Goal: Information Seeking & Learning: Learn about a topic

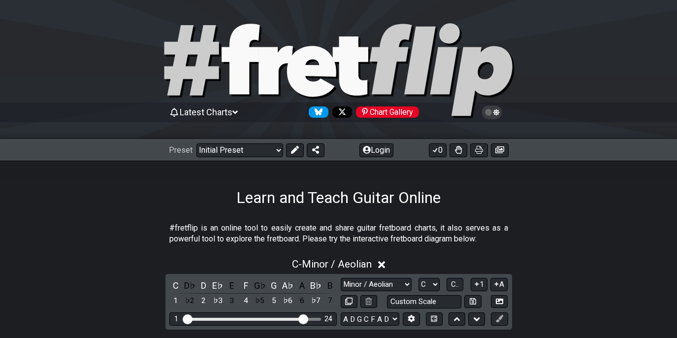
select select "Minor / Aeolian"
select select "C"
select select "A D G C F A D"
click at [407, 114] on div "Chart Gallery" at bounding box center [387, 111] width 63 height 11
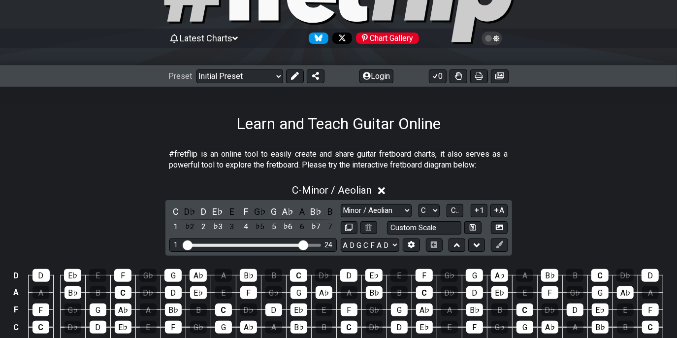
scroll to position [74, 0]
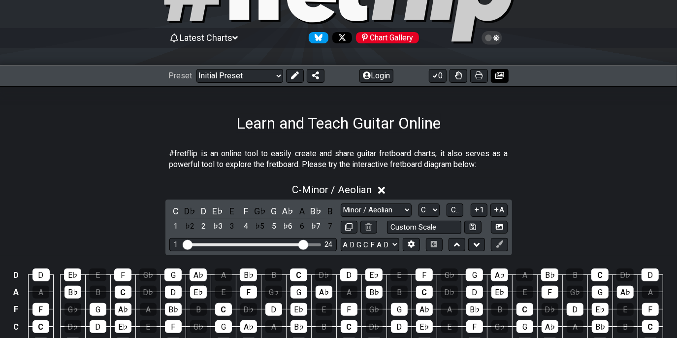
click at [498, 74] on icon at bounding box center [499, 75] width 9 height 7
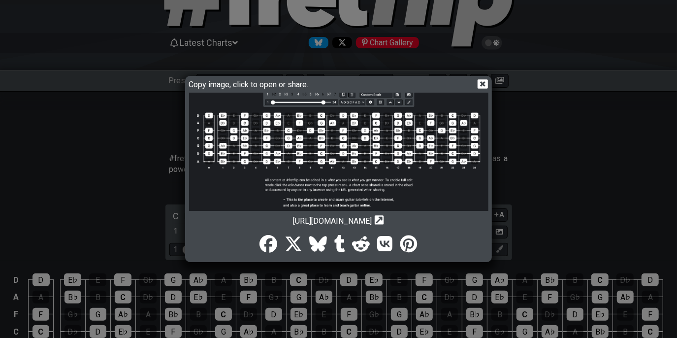
scroll to position [59, 0]
click at [479, 81] on icon at bounding box center [483, 83] width 10 height 9
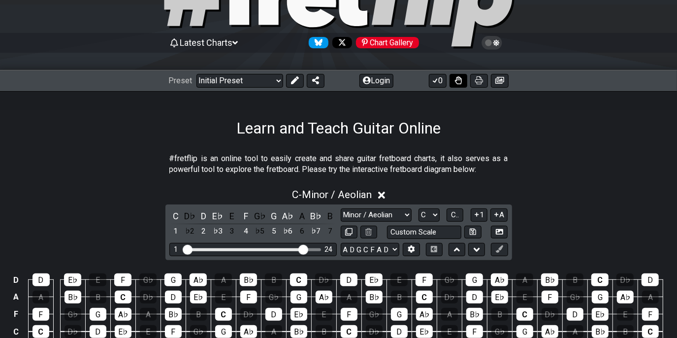
click at [455, 83] on icon at bounding box center [458, 80] width 7 height 8
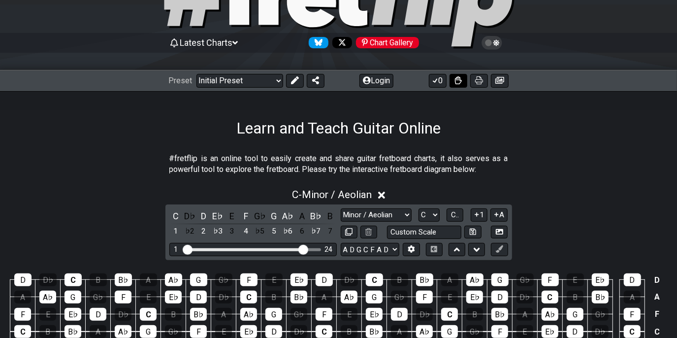
click at [455, 82] on icon at bounding box center [458, 80] width 7 height 8
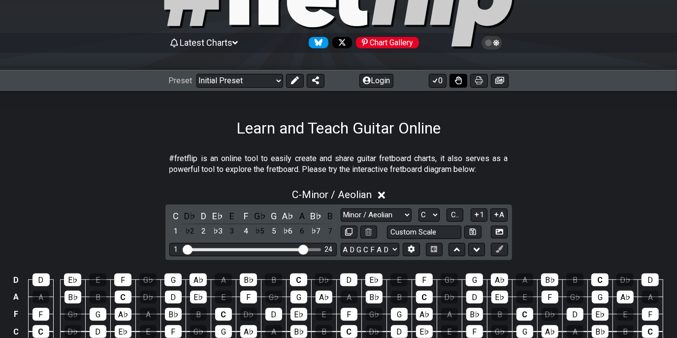
click at [455, 81] on icon at bounding box center [458, 80] width 7 height 8
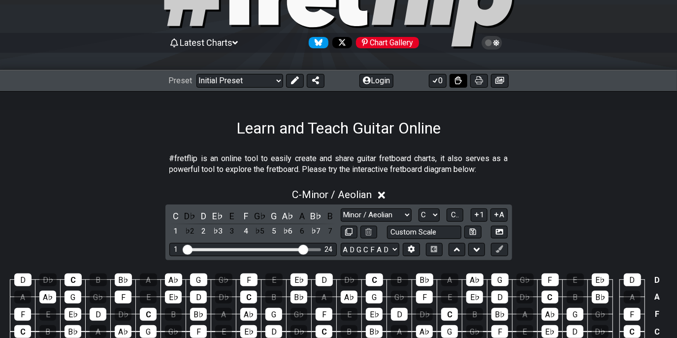
click at [455, 81] on icon at bounding box center [458, 80] width 7 height 8
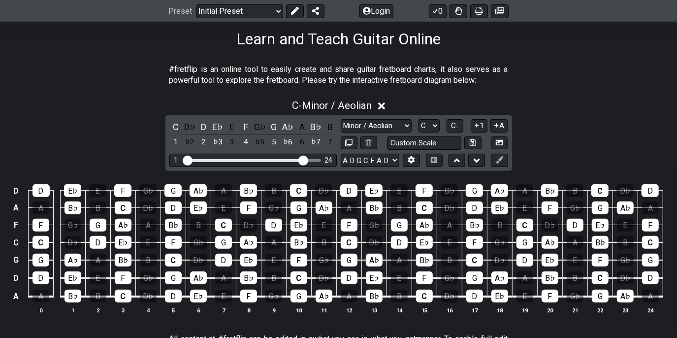
scroll to position [159, 0]
click at [385, 132] on select "Minor Pentatonic Click to edit Minor Pentatonic Major Pentatonic Minor Blues Ma…" at bounding box center [376, 125] width 71 height 13
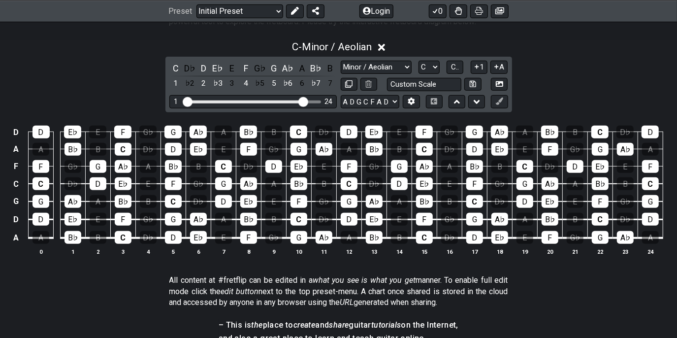
scroll to position [218, 0]
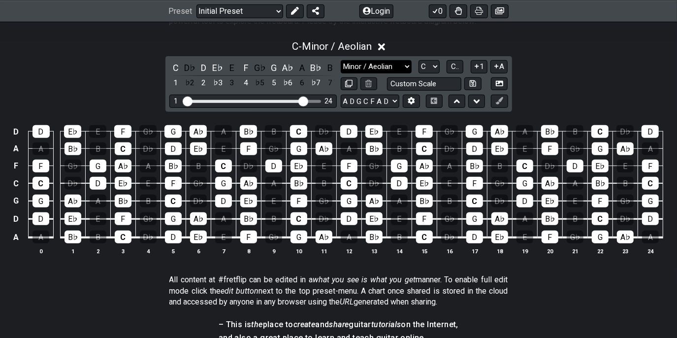
click at [384, 73] on select "Minor Pentatonic Click to edit Minor Pentatonic Major Pentatonic Minor Blues Ma…" at bounding box center [376, 66] width 71 height 13
select select "Minor Pentatonic"
click at [341, 73] on select "Minor Pentatonic Click to edit Minor Pentatonic Major Pentatonic Minor Blues Ma…" at bounding box center [376, 66] width 71 height 13
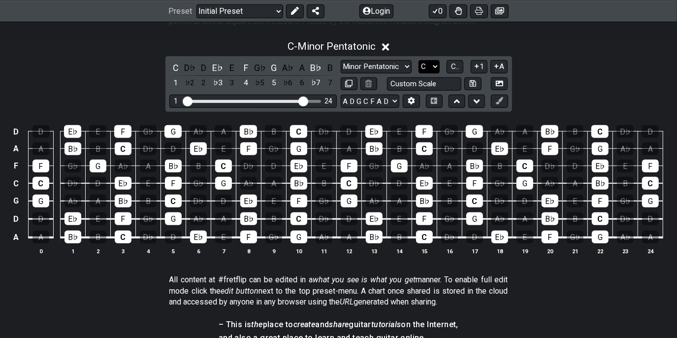
click at [434, 73] on select "A♭ A A♯ B♭ B C C♯ D♭ D D♯ E♭ E F F♯ G♭ G G♯" at bounding box center [429, 66] width 21 height 13
click at [419, 73] on select "A♭ A A♯ B♭ B C C♯ D♭ D D♯ E♭ E F F♯ G♭ G G♯" at bounding box center [429, 66] width 21 height 13
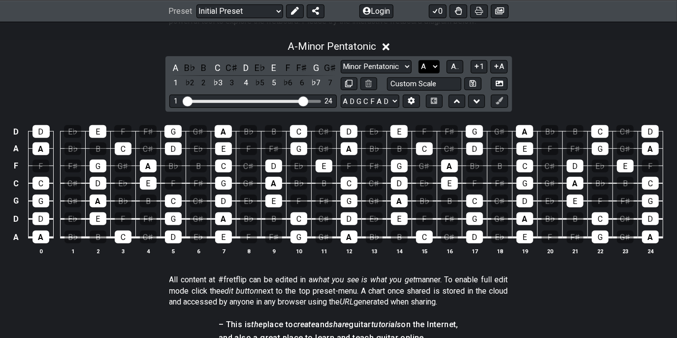
click at [424, 73] on select "A♭ A A♯ B♭ B C C♯ D♭ D D♯ E♭ E F F♯ G♭ G G♯" at bounding box center [429, 66] width 21 height 13
click at [419, 73] on select "A♭ A A♯ B♭ B C C♯ D♭ D D♯ E♭ E F F♯ G♭ G G♯" at bounding box center [429, 66] width 21 height 13
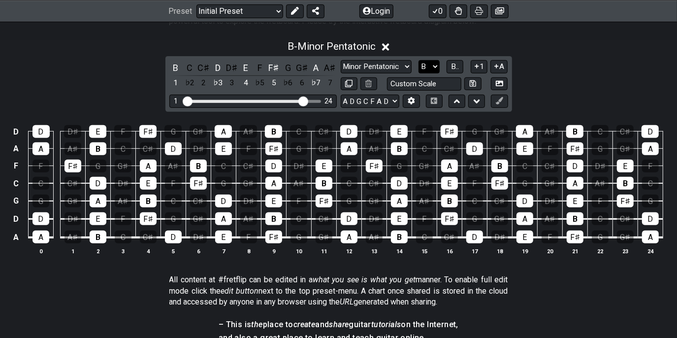
click at [426, 73] on select "A♭ A A♯ B♭ B C C♯ D♭ D D♯ E♭ E F F♯ G♭ G G♯" at bounding box center [429, 66] width 21 height 13
click at [419, 73] on select "A♭ A A♯ B♭ B C C♯ D♭ D D♯ E♭ E F F♯ G♭ G G♯" at bounding box center [429, 66] width 21 height 13
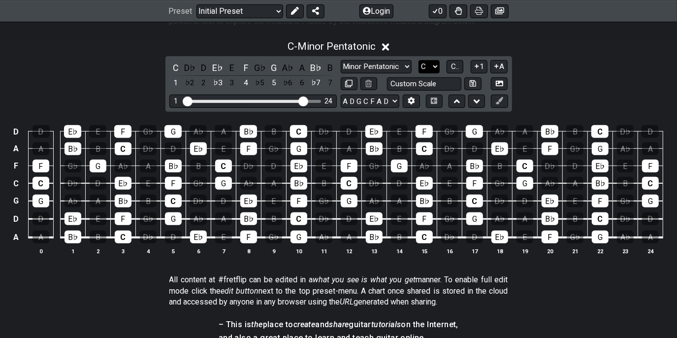
click at [431, 73] on select "A♭ A A♯ B♭ B C C♯ D♭ D D♯ E♭ E F F♯ G♭ G G♯" at bounding box center [429, 66] width 21 height 13
click at [419, 73] on select "A♭ A A♯ B♭ B C C♯ D♭ D D♯ E♭ E F F♯ G♭ G G♯" at bounding box center [429, 66] width 21 height 13
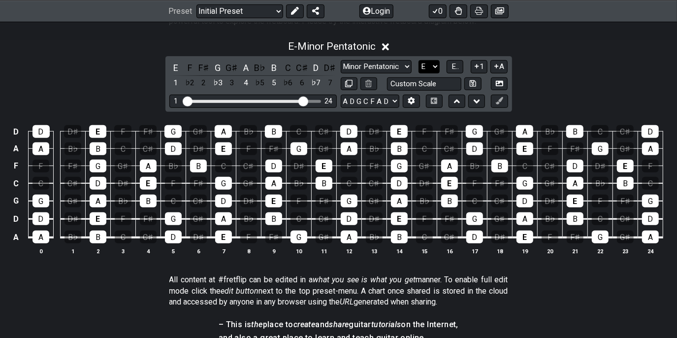
click at [423, 73] on select "A♭ A A♯ B♭ B C C♯ D♭ D D♯ E♭ E F F♯ G♭ G G♯" at bounding box center [429, 66] width 21 height 13
click at [419, 73] on select "A♭ A A♯ B♭ B C C♯ D♭ D D♯ E♭ E F F♯ G♭ G G♯" at bounding box center [429, 66] width 21 height 13
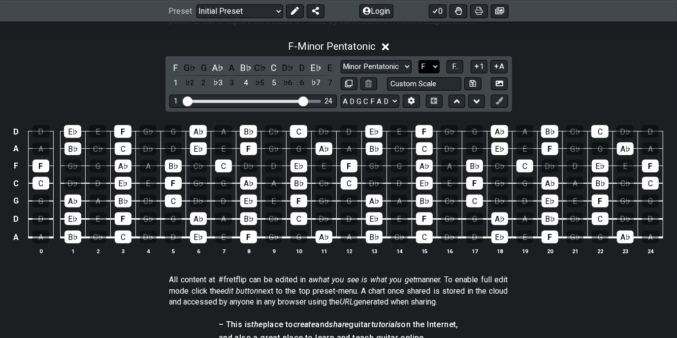
click at [428, 73] on select "A♭ A A♯ B♭ B C C♯ D♭ D D♯ E♭ E F F♯ G♭ G G♯" at bounding box center [429, 66] width 21 height 13
click at [419, 73] on select "A♭ A A♯ B♭ B C C♯ D♭ D D♯ E♭ E F F♯ G♭ G G♯" at bounding box center [429, 66] width 21 height 13
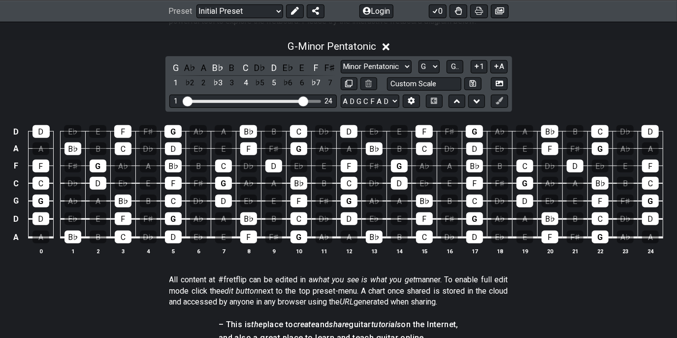
scroll to position [218, 0]
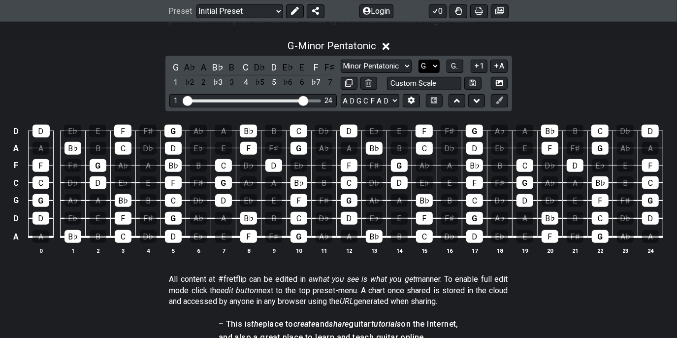
click at [427, 73] on select "A♭ A A♯ B♭ B C C♯ D♭ D D♯ E♭ E F F♯ G♭ G G♯" at bounding box center [429, 66] width 21 height 13
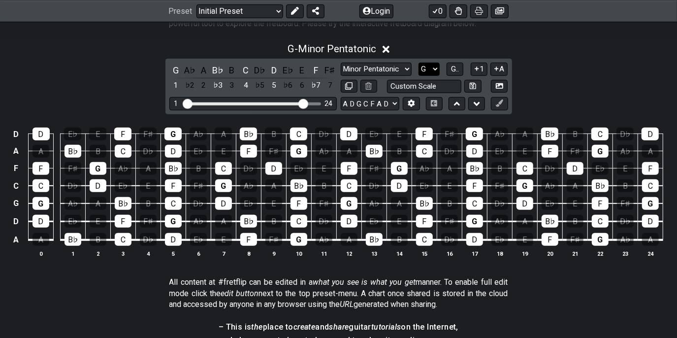
click at [432, 76] on select "A♭ A A♯ B♭ B C C♯ D♭ D D♯ E♭ E F F♯ G♭ G G♯" at bounding box center [429, 69] width 21 height 13
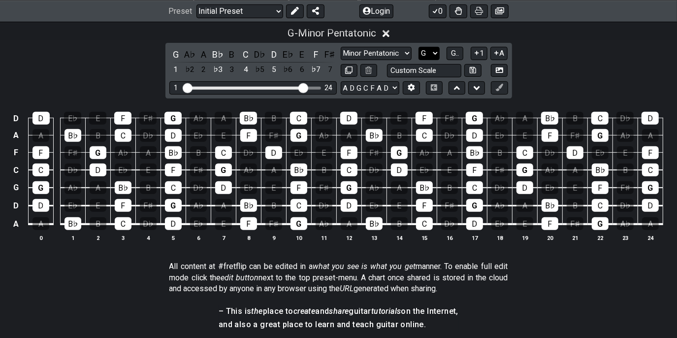
click at [433, 60] on select "A♭ A A♯ B♭ B C C♯ D♭ D D♯ E♭ E F F♯ G♭ G G♯" at bounding box center [429, 53] width 21 height 13
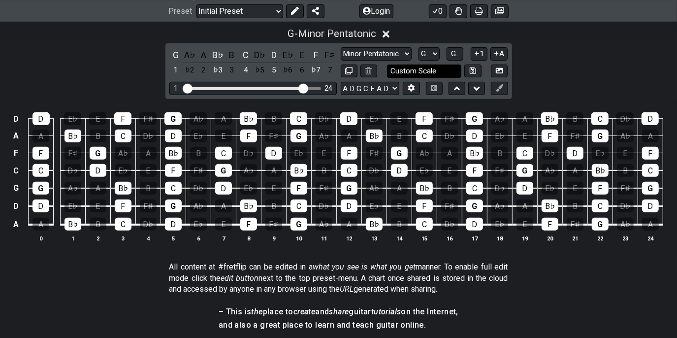
scroll to position [230, 0]
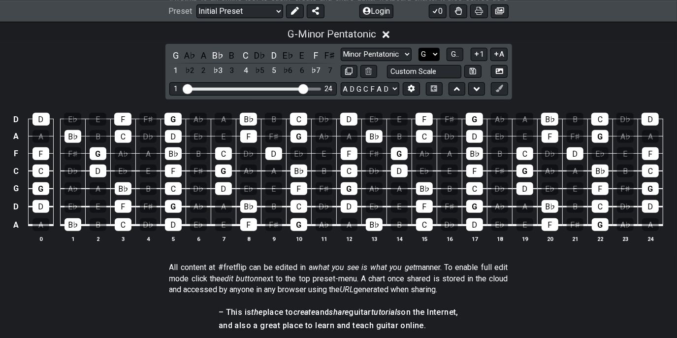
click at [429, 61] on select "A♭ A A♯ B♭ B C C♯ D♭ D D♯ E♭ E F F♯ G♭ G G♯" at bounding box center [429, 54] width 21 height 13
click at [422, 61] on select "A♭ A A♯ B♭ B C C♯ D♭ D D♯ E♭ E F F♯ G♭ G G♯" at bounding box center [429, 54] width 21 height 13
click at [419, 61] on select "A♭ A A♯ B♭ B C C♯ D♭ D D♯ E♭ E F F♯ G♭ G G♯" at bounding box center [429, 54] width 21 height 13
click at [423, 61] on select "A♭ A A♯ B♭ B C C♯ D♭ D D♯ E♭ E F F♯ G♭ G G♯" at bounding box center [429, 54] width 21 height 13
select select "D"
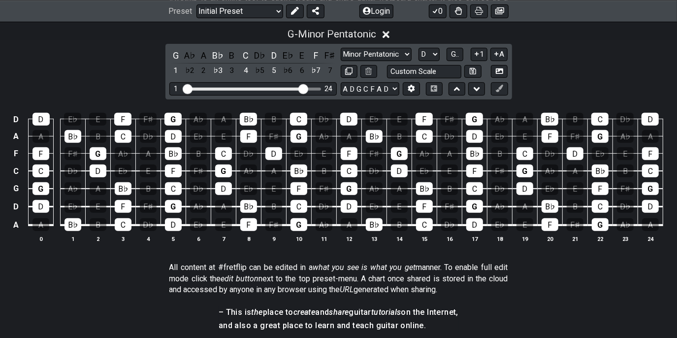
click at [419, 61] on select "A♭ A A♯ B♭ B C C♯ D♭ D D♯ E♭ E F F♯ G♭ G G♯" at bounding box center [429, 54] width 21 height 13
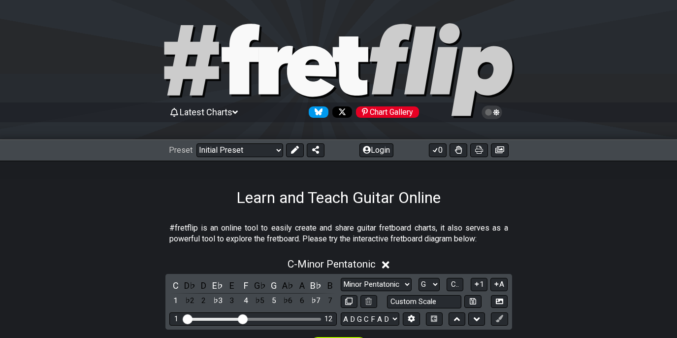
select select "G"
select select "A D G C F A D"
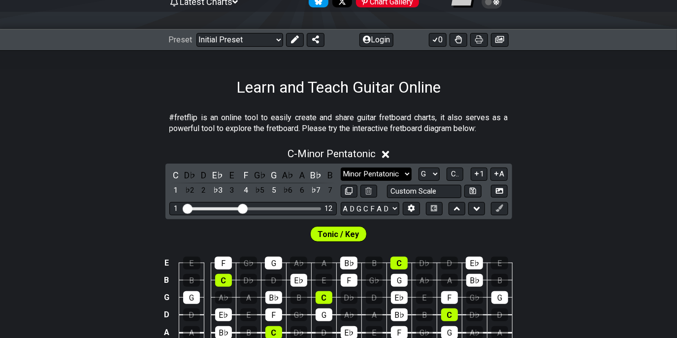
scroll to position [110, 0]
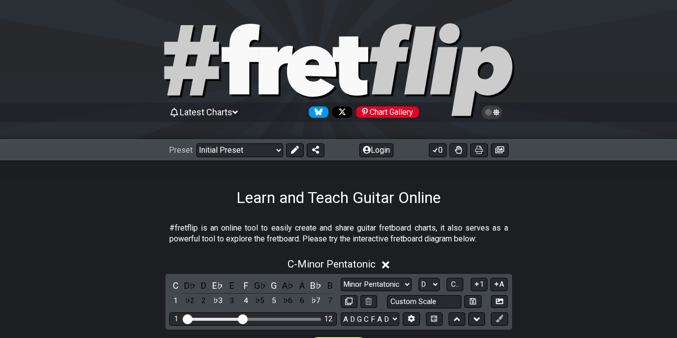
select select "D"
select select "A D G C F A D"
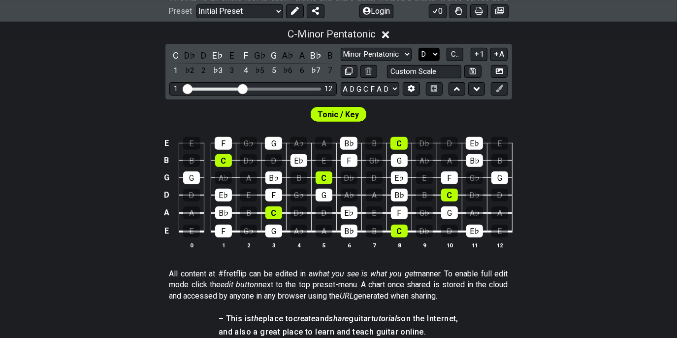
click at [432, 61] on select "A♭ A A♯ B♭ B C C♯ D♭ D D♯ E♭ E F F♯ G♭ G G♯" at bounding box center [429, 54] width 21 height 13
select select "C"
click at [419, 61] on select "A♭ A A♯ B♭ B C C♯ D♭ D D♯ E♭ E F F♯ G♭ G G♯" at bounding box center [429, 54] width 21 height 13
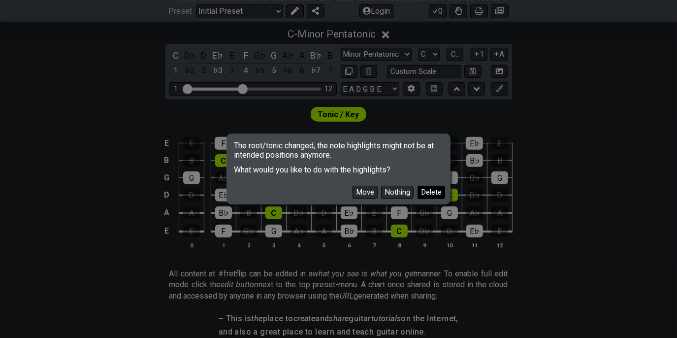
click at [421, 190] on button "Delete" at bounding box center [432, 192] width 28 height 13
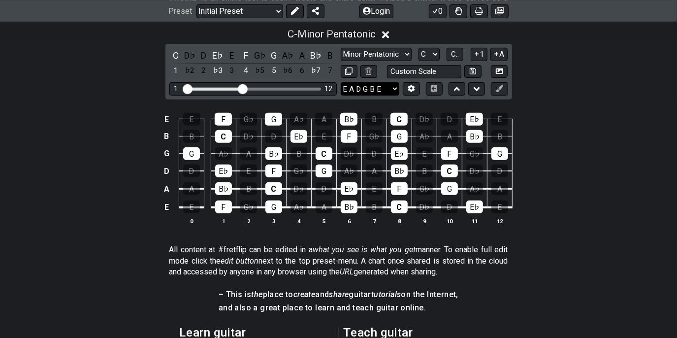
click at [380, 96] on select "E A D G B E E A D G B E E A D G B E B E A D F♯ B A D G C E A D A D G B E E♭ A♭ …" at bounding box center [370, 88] width 59 height 13
select select "A D G C F A D"
click at [341, 96] on select "E A D G B E E A D G B E E A D G B E B E A D F♯ B A D G C E A D A D G B E E♭ A♭ …" at bounding box center [370, 88] width 59 height 13
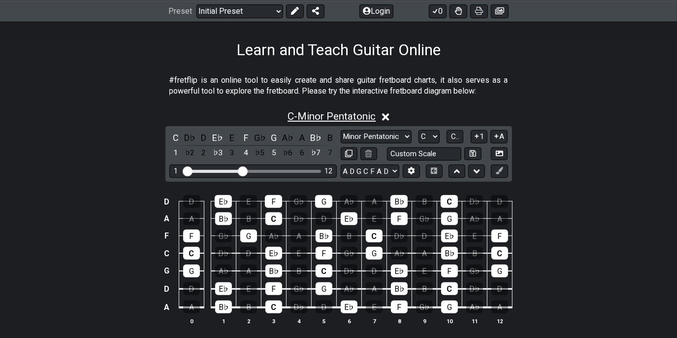
scroll to position [147, 0]
click at [349, 123] on span "C - Minor Pentatonic" at bounding box center [332, 117] width 88 height 12
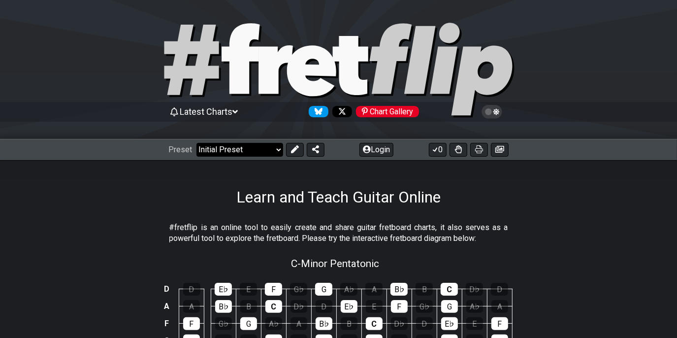
scroll to position [0, 0]
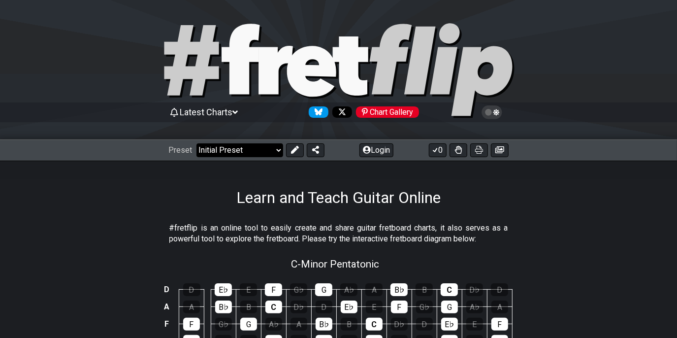
click at [269, 151] on select "Welcome to #fretflip! Initial Preset Custom Preset Minor Pentatonic Major Penta…" at bounding box center [239, 150] width 87 height 14
click at [281, 150] on select "Welcome to #fretflip! Initial Preset Custom Preset Minor Pentatonic Major Penta…" at bounding box center [239, 150] width 87 height 14
select select "/welcome"
click at [200, 143] on select "Welcome to #fretflip! Initial Preset Custom Preset Minor Pentatonic Major Penta…" at bounding box center [239, 150] width 87 height 14
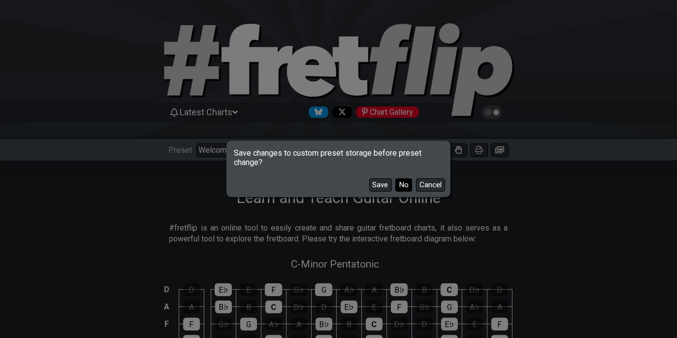
click at [398, 185] on button "No" at bounding box center [403, 184] width 17 height 13
select select "C"
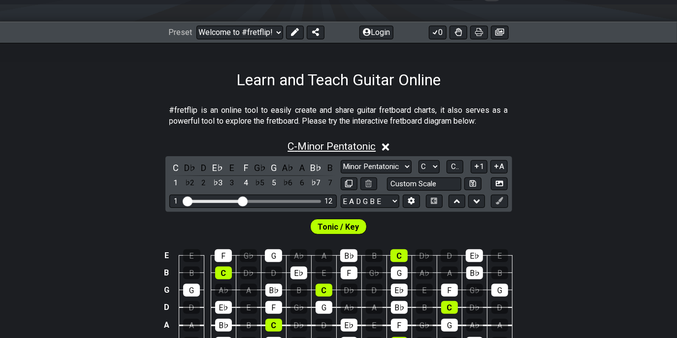
click at [335, 152] on span "C - Minor Pentatonic" at bounding box center [332, 146] width 88 height 12
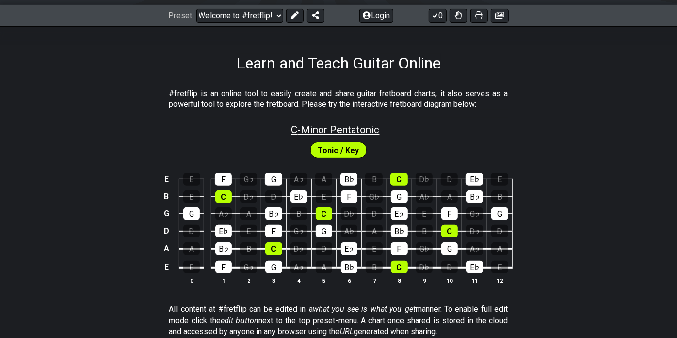
scroll to position [134, 0]
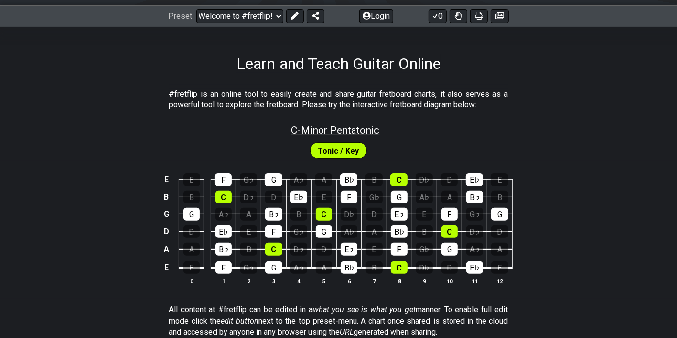
click at [331, 136] on span "C - Minor Pentatonic" at bounding box center [335, 130] width 88 height 12
select select "C"
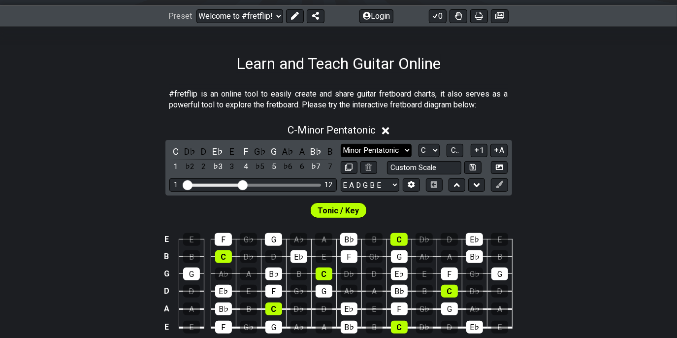
click at [403, 157] on select "Minor Pentatonic Click to edit Minor Pentatonic Major Pentatonic Minor Blues Ma…" at bounding box center [376, 150] width 71 height 13
click at [341, 157] on select "Minor Pentatonic Click to edit Minor Pentatonic Major Pentatonic Minor Blues Ma…" at bounding box center [376, 150] width 71 height 13
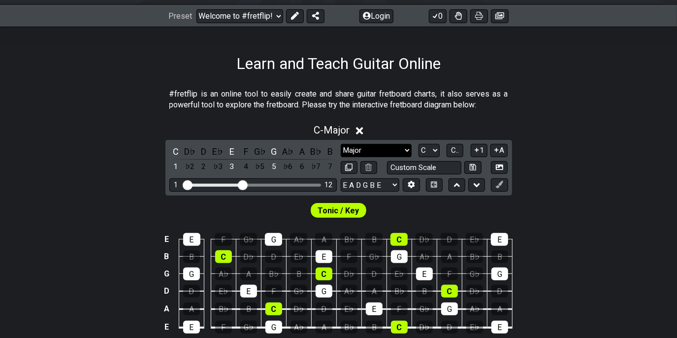
click at [361, 157] on select "Minor Pentatonic Click to edit Minor Pentatonic Major Pentatonic Minor Blues Ma…" at bounding box center [376, 150] width 71 height 13
select select "Major / [PERSON_NAME]"
click at [341, 157] on select "Minor Pentatonic Click to edit Minor Pentatonic Major Pentatonic Minor Blues Ma…" at bounding box center [376, 150] width 71 height 13
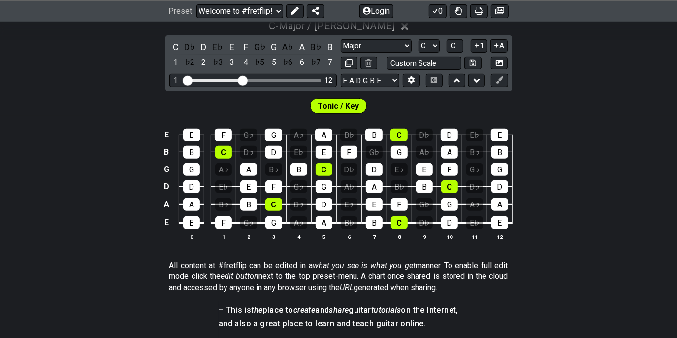
scroll to position [239, 0]
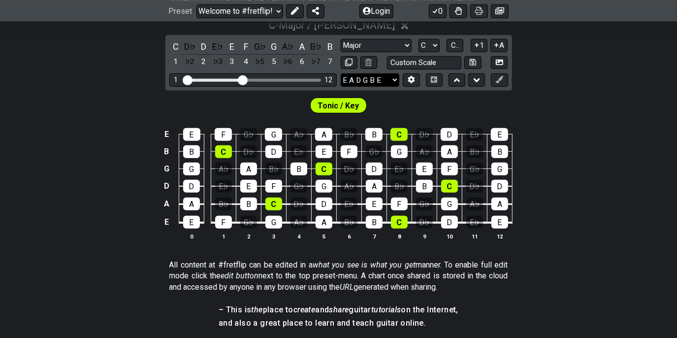
click at [363, 87] on select "E A D G B E E A D G B E E A D G B E B E A D F♯ B A D G C E A D A D G B E E♭ A♭ …" at bounding box center [370, 79] width 59 height 13
select select "A D G C F A D"
click at [341, 87] on select "E A D G B E E A D G B E E A D G B E B E A D F♯ B A D G C E A D A D G B E E♭ A♭ …" at bounding box center [370, 79] width 59 height 13
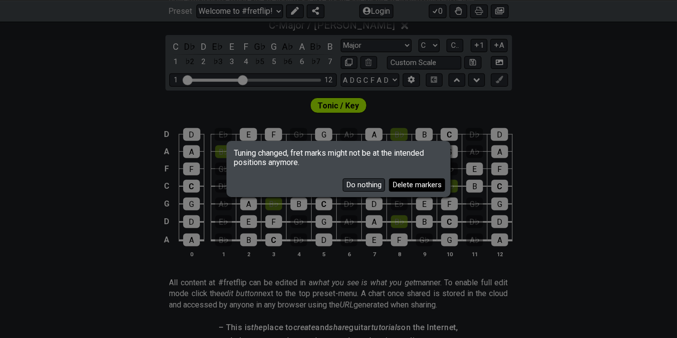
click at [411, 186] on button "Delete markers" at bounding box center [417, 184] width 56 height 13
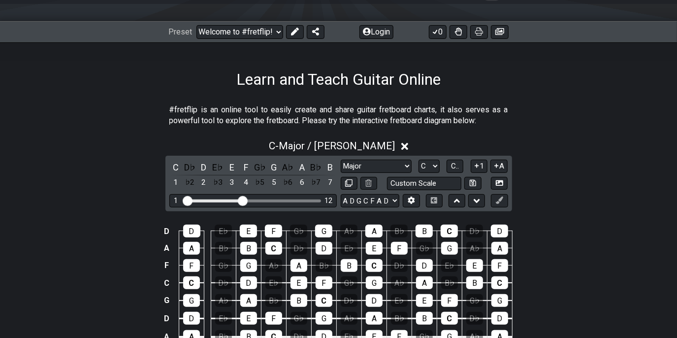
scroll to position [111, 0]
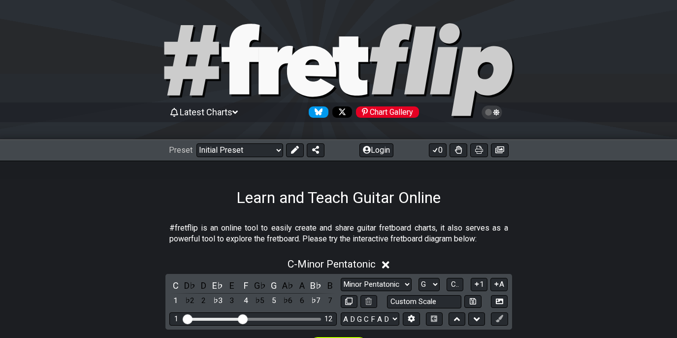
select select "G"
select select "A D G C F A D"
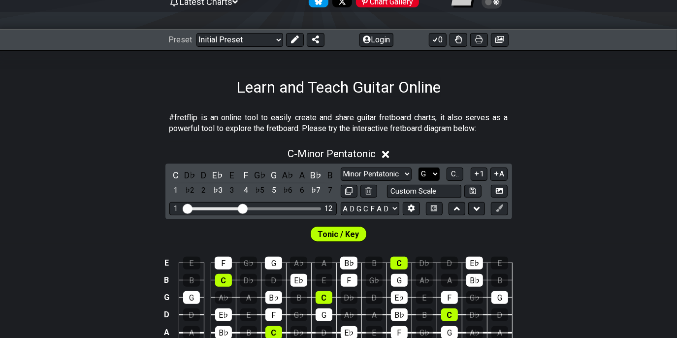
click at [432, 181] on select "A♭ A A♯ B♭ B C C♯ D♭ D D♯ E♭ E F F♯ G♭ G G♯" at bounding box center [429, 173] width 21 height 13
select select "A"
click at [419, 181] on select "A♭ A A♯ B♭ B C C♯ D♭ D D♯ E♭ E F F♯ G♭ G G♯" at bounding box center [429, 173] width 21 height 13
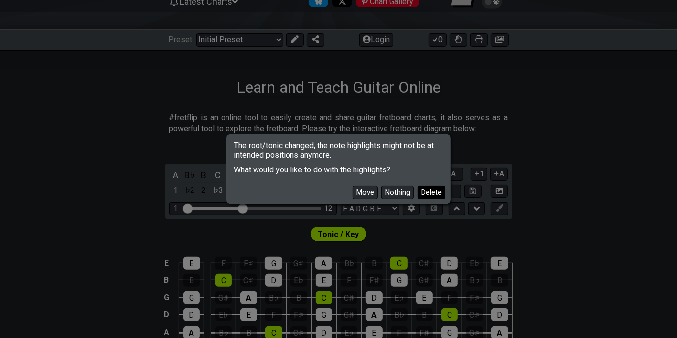
click at [423, 194] on button "Delete" at bounding box center [432, 192] width 28 height 13
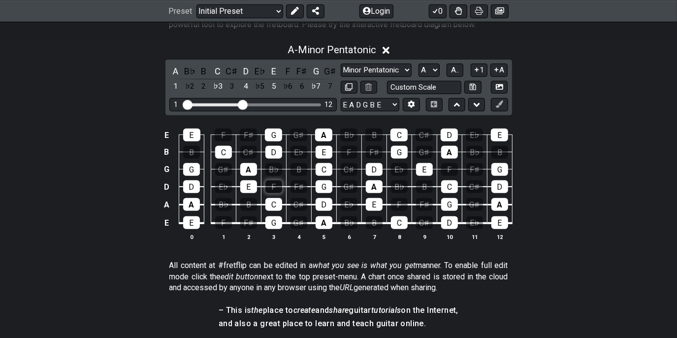
scroll to position [215, 0]
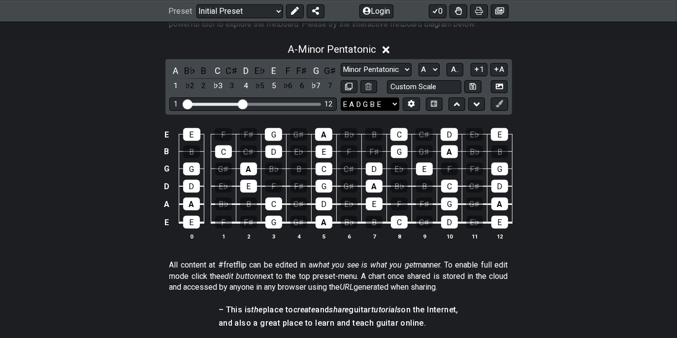
click at [355, 111] on select "E A D G B E E A D G B E E A D G B E B E A D F♯ B A D G C E A D A D G B E E♭ A♭ …" at bounding box center [370, 103] width 59 height 13
select select "A D G C F A D"
click at [341, 111] on select "E A D G B E E A D G B E E A D G B E B E A D F♯ B A D G C E A D A D G B E E♭ A♭ …" at bounding box center [370, 103] width 59 height 13
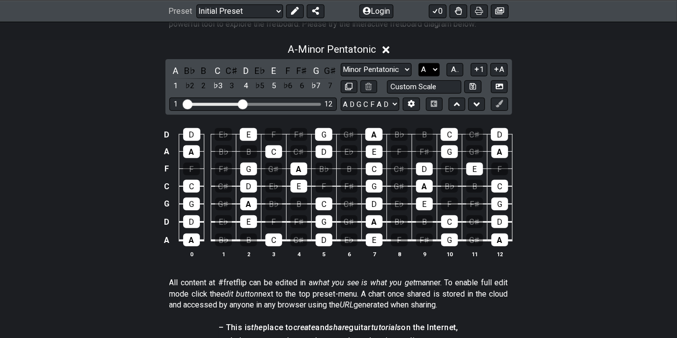
click at [431, 76] on select "A♭ A A♯ B♭ B C C♯ D♭ D D♯ E♭ E F F♯ G♭ G G♯" at bounding box center [429, 69] width 21 height 13
select select "D"
click at [419, 76] on select "A♭ A A♯ B♭ B C C♯ D♭ D D♯ E♭ E F F♯ G♭ G G♯" at bounding box center [429, 69] width 21 height 13
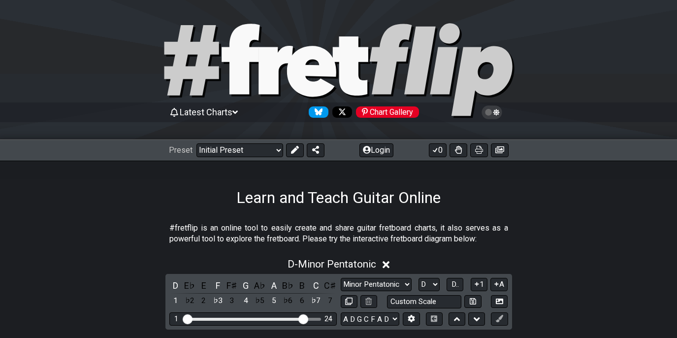
select select "D"
select select "A D G C F A D"
select select "D"
select select "A D G C F A D"
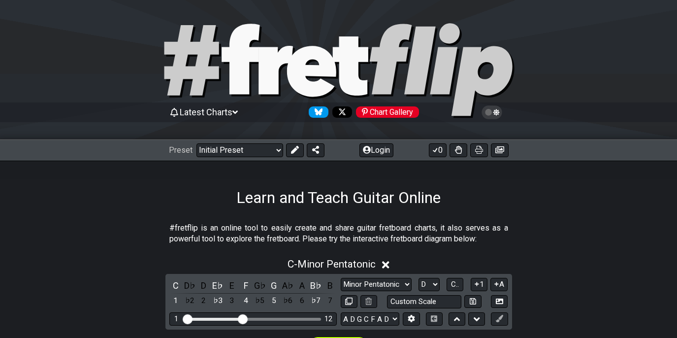
scroll to position [215, 0]
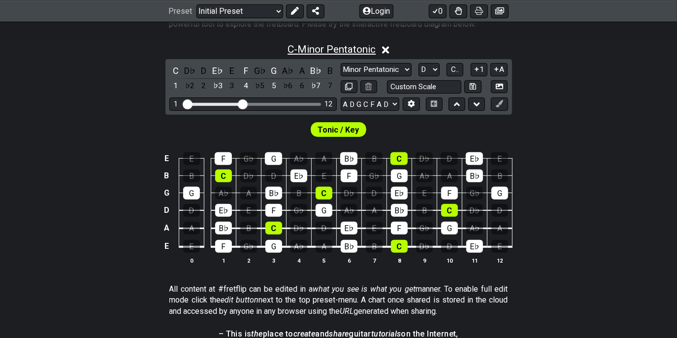
click at [348, 55] on span "C - Minor Pentatonic" at bounding box center [332, 49] width 88 height 12
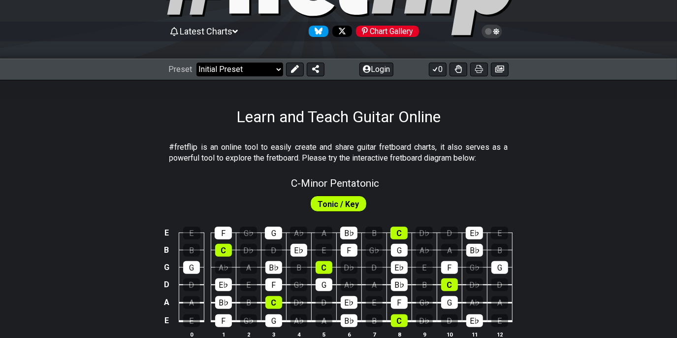
click at [255, 70] on select "Welcome to #fretflip! Initial Preset Custom Preset Minor Pentatonic Major Penta…" at bounding box center [239, 70] width 87 height 14
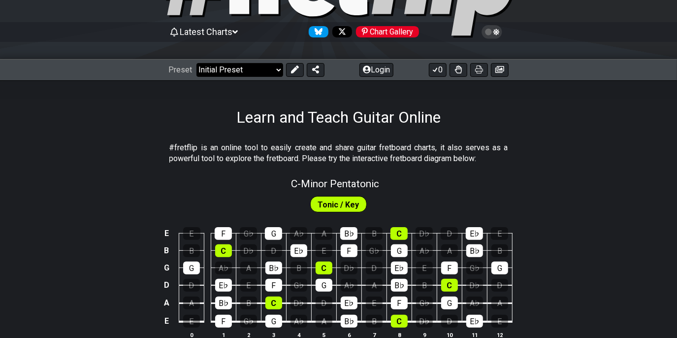
click at [264, 71] on select "Welcome to #fretflip! Initial Preset Custom Preset Minor Pentatonic Major Penta…" at bounding box center [239, 70] width 87 height 14
select select "/welcome"
click at [200, 63] on select "Welcome to #fretflip! Initial Preset Custom Preset Minor Pentatonic Major Penta…" at bounding box center [239, 70] width 87 height 14
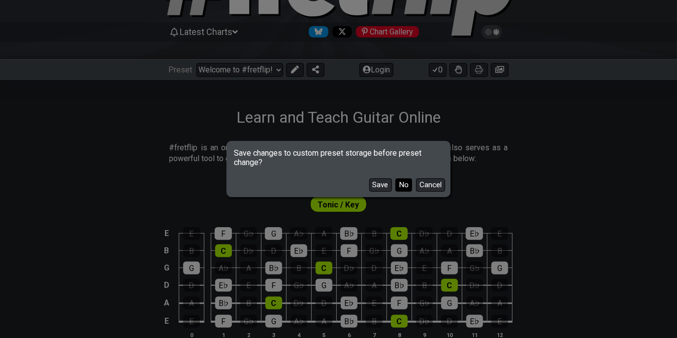
click at [395, 185] on button "No" at bounding box center [403, 184] width 17 height 13
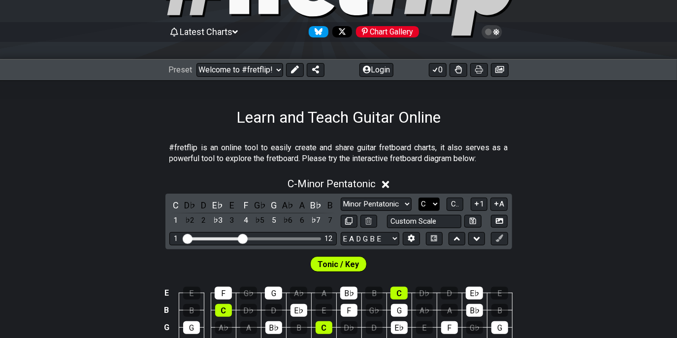
click at [426, 211] on select "A♭ A A♯ B♭ B C C♯ D♭ D D♯ E♭ E F F♯ G♭ G G♯" at bounding box center [429, 203] width 21 height 13
select select "A"
click at [419, 211] on select "A♭ A A♯ B♭ B C C♯ D♭ D D♯ E♭ E F F♯ G♭ G G♯" at bounding box center [429, 203] width 21 height 13
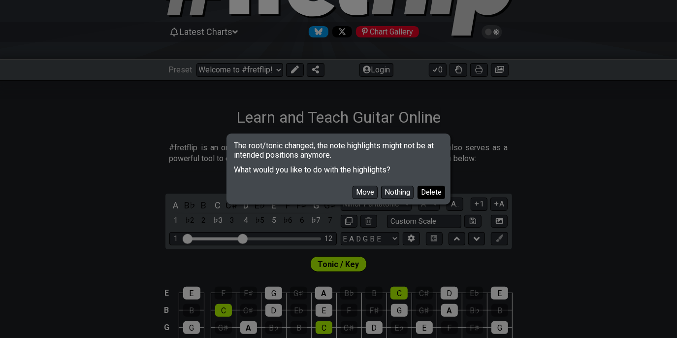
click at [425, 193] on button "Delete" at bounding box center [432, 192] width 28 height 13
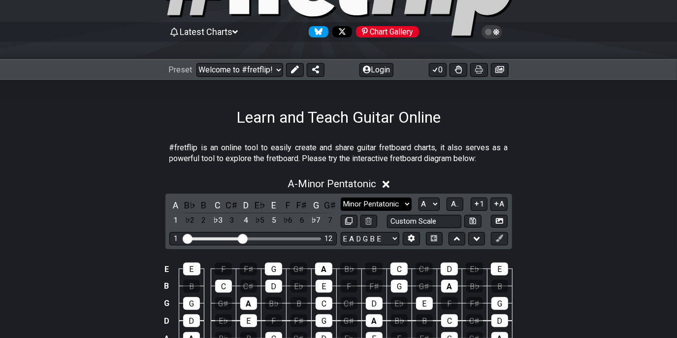
click at [360, 211] on select "Minor Pentatonic Click to edit Minor Pentatonic Major Pentatonic Minor Blues Ma…" at bounding box center [376, 203] width 71 height 13
click at [341, 211] on select "Minor Pentatonic Click to edit Minor Pentatonic Major Pentatonic Minor Blues Ma…" at bounding box center [376, 203] width 71 height 13
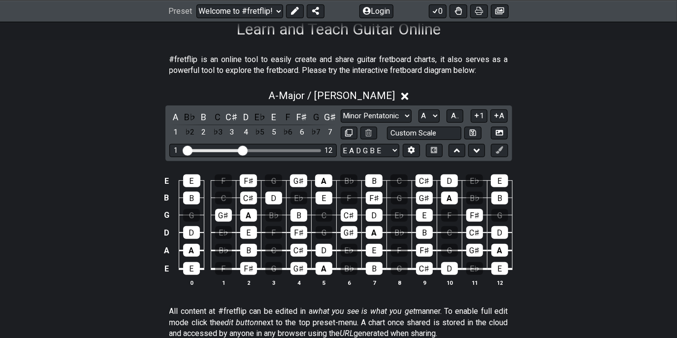
scroll to position [170, 0]
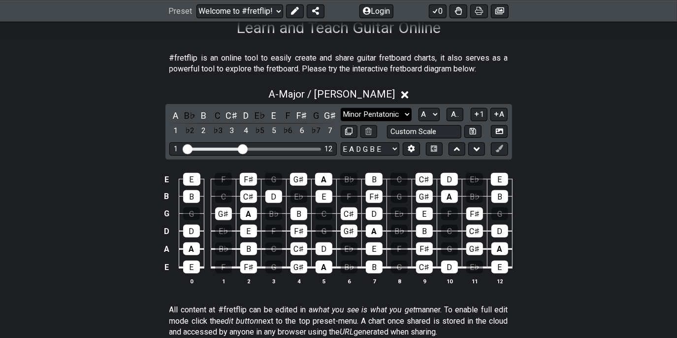
click at [375, 121] on select "Minor Pentatonic Click to edit Minor Pentatonic Major Pentatonic Minor Blues Ma…" at bounding box center [376, 114] width 71 height 13
select select "Minor / Aeolian"
click at [341, 121] on select "Minor Pentatonic Click to edit Minor Pentatonic Major Pentatonic Minor Blues Ma…" at bounding box center [376, 114] width 71 height 13
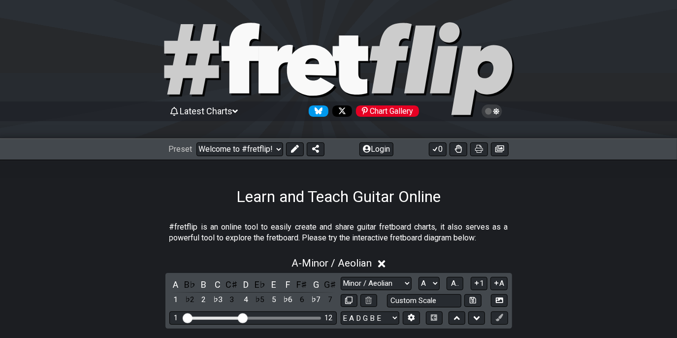
scroll to position [0, 0]
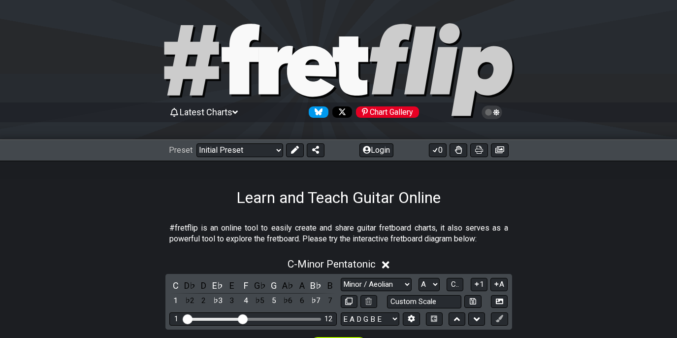
select select "Minor / Aeolian"
select select "A"
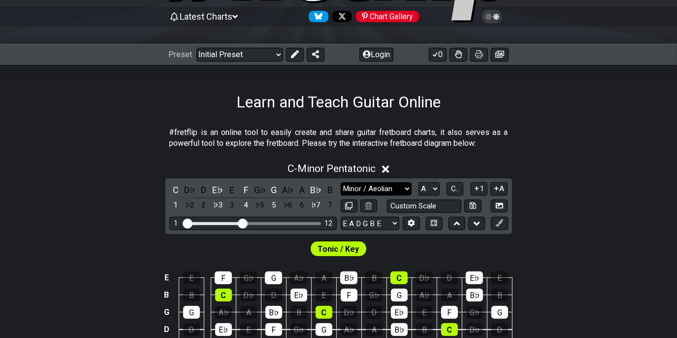
scroll to position [96, 0]
click at [382, 195] on select "Minor Pentatonic Click to edit Minor Pentatonic Major Pentatonic Minor Blues Ma…" at bounding box center [376, 188] width 71 height 13
click at [428, 195] on select "A♭ A A♯ B♭ B C C♯ D♭ D D♯ E♭ E F F♯ G♭ G G♯" at bounding box center [429, 188] width 21 height 13
click at [419, 195] on select "A♭ A A♯ B♭ B C C♯ D♭ D D♯ E♭ E F F♯ G♭ G G♯" at bounding box center [429, 188] width 21 height 13
click at [365, 195] on select "Minor Pentatonic Click to edit Minor Pentatonic Major Pentatonic Minor Blues Ma…" at bounding box center [376, 188] width 71 height 13
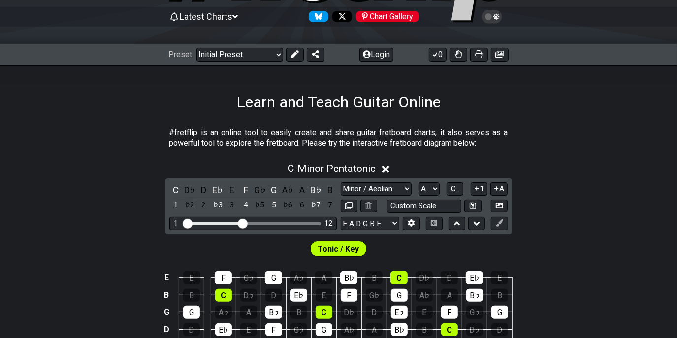
select select "Minor Pentatonic"
click at [341, 195] on select "Minor Pentatonic Click to edit Minor Pentatonic Major Pentatonic Minor Blues Ma…" at bounding box center [376, 188] width 71 height 13
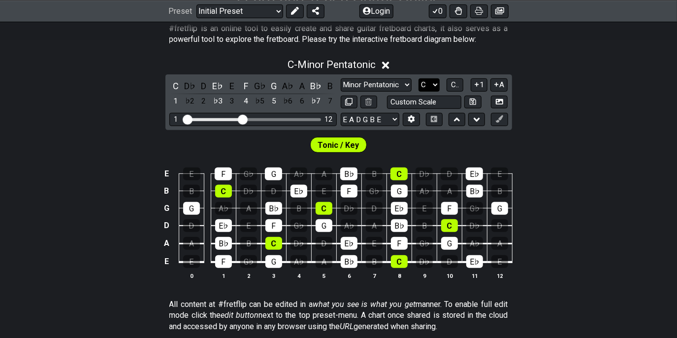
scroll to position [199, 0]
click at [433, 92] on select "A♭ A A♯ B♭ B C C♯ D♭ D D♯ E♭ E F F♯ G♭ G G♯" at bounding box center [429, 84] width 21 height 13
click at [435, 92] on select "A♭ A A♯ B♭ B C C♯ D♭ D D♯ E♭ E F F♯ G♭ G G♯" at bounding box center [429, 84] width 21 height 13
select select "A"
click at [419, 92] on select "A♭ A A♯ B♭ B C C♯ D♭ D D♯ E♭ E F F♯ G♭ G G♯" at bounding box center [429, 84] width 21 height 13
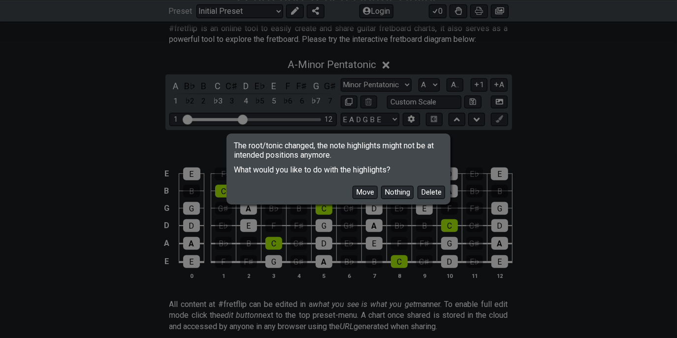
click at [421, 193] on button "Delete" at bounding box center [432, 192] width 28 height 13
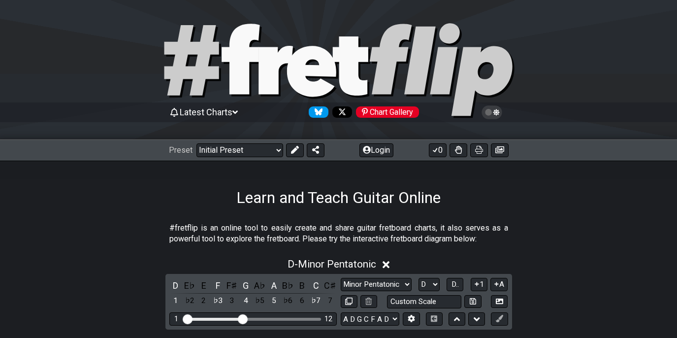
select select "D"
select select "A D G C F A D"
select select "A"
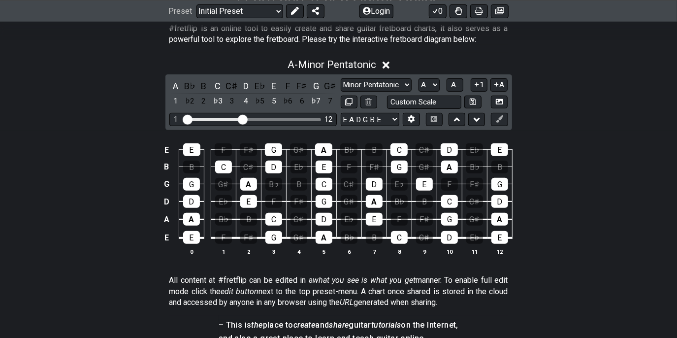
scroll to position [199, 0]
